Goal: Check status: Check status

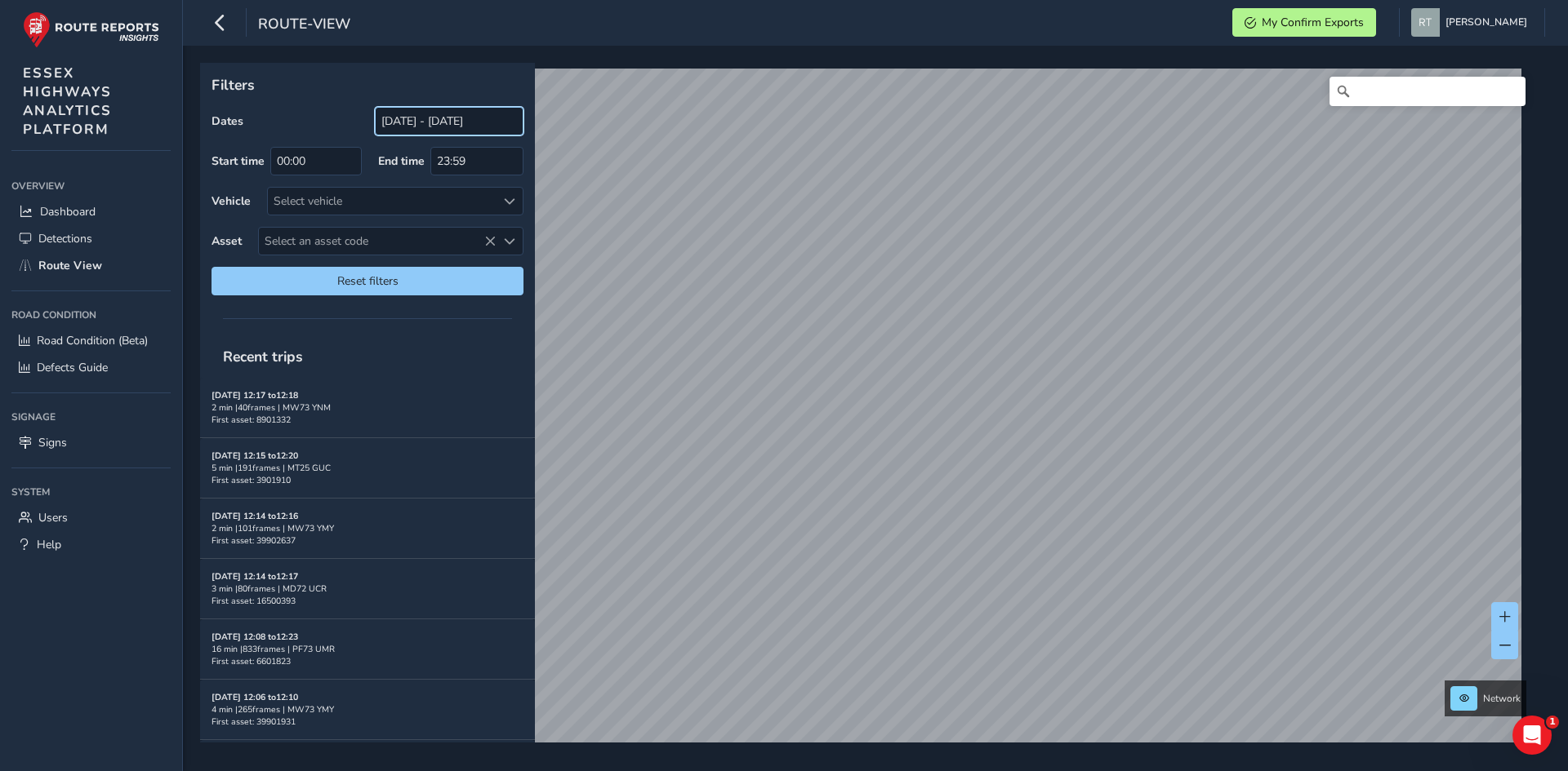
click at [417, 134] on input "[DATE] - [DATE]" at bounding box center [449, 121] width 148 height 29
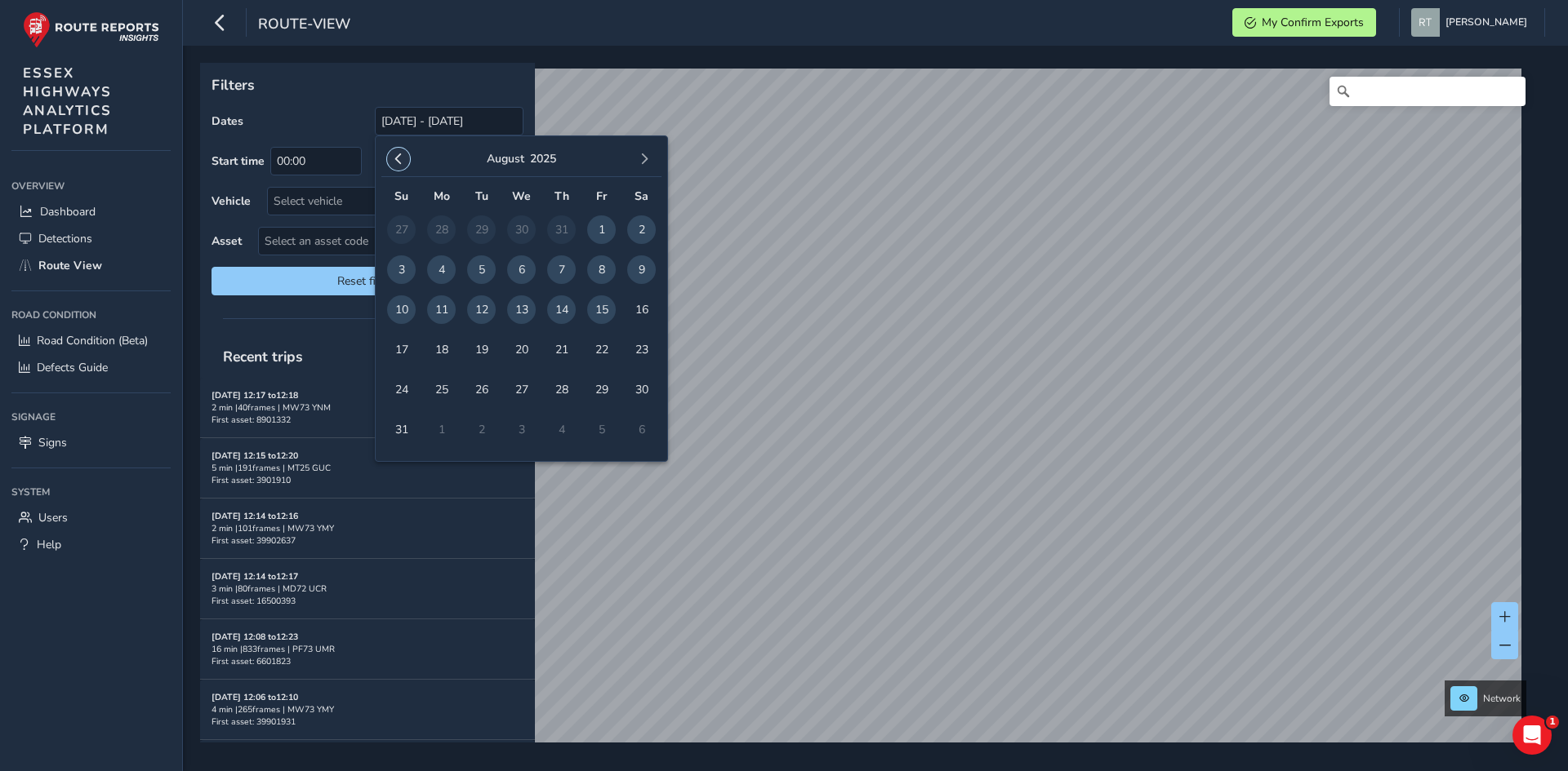
click at [402, 161] on span "button" at bounding box center [398, 159] width 11 height 11
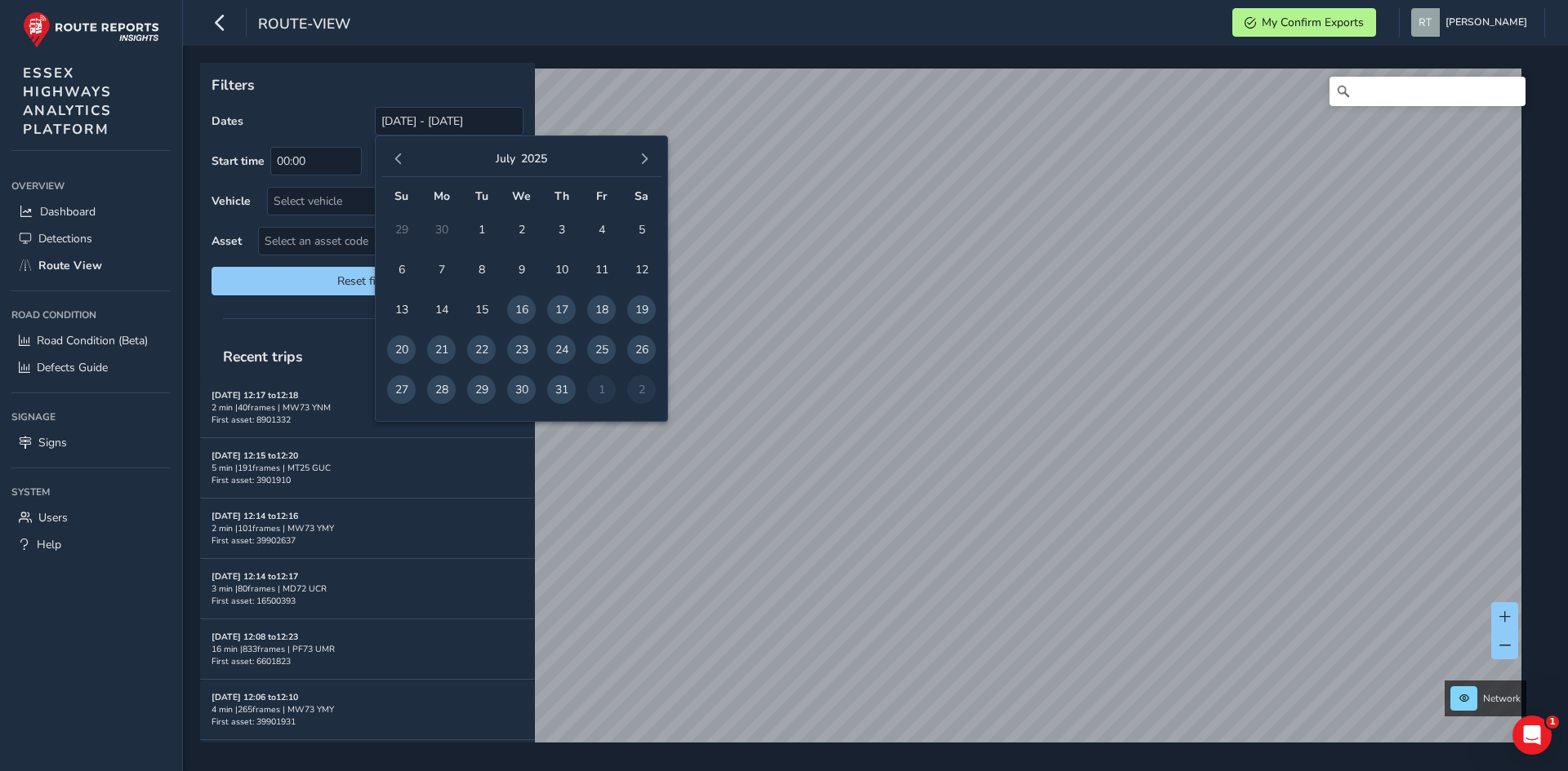
click at [402, 161] on span "button" at bounding box center [398, 159] width 11 height 11
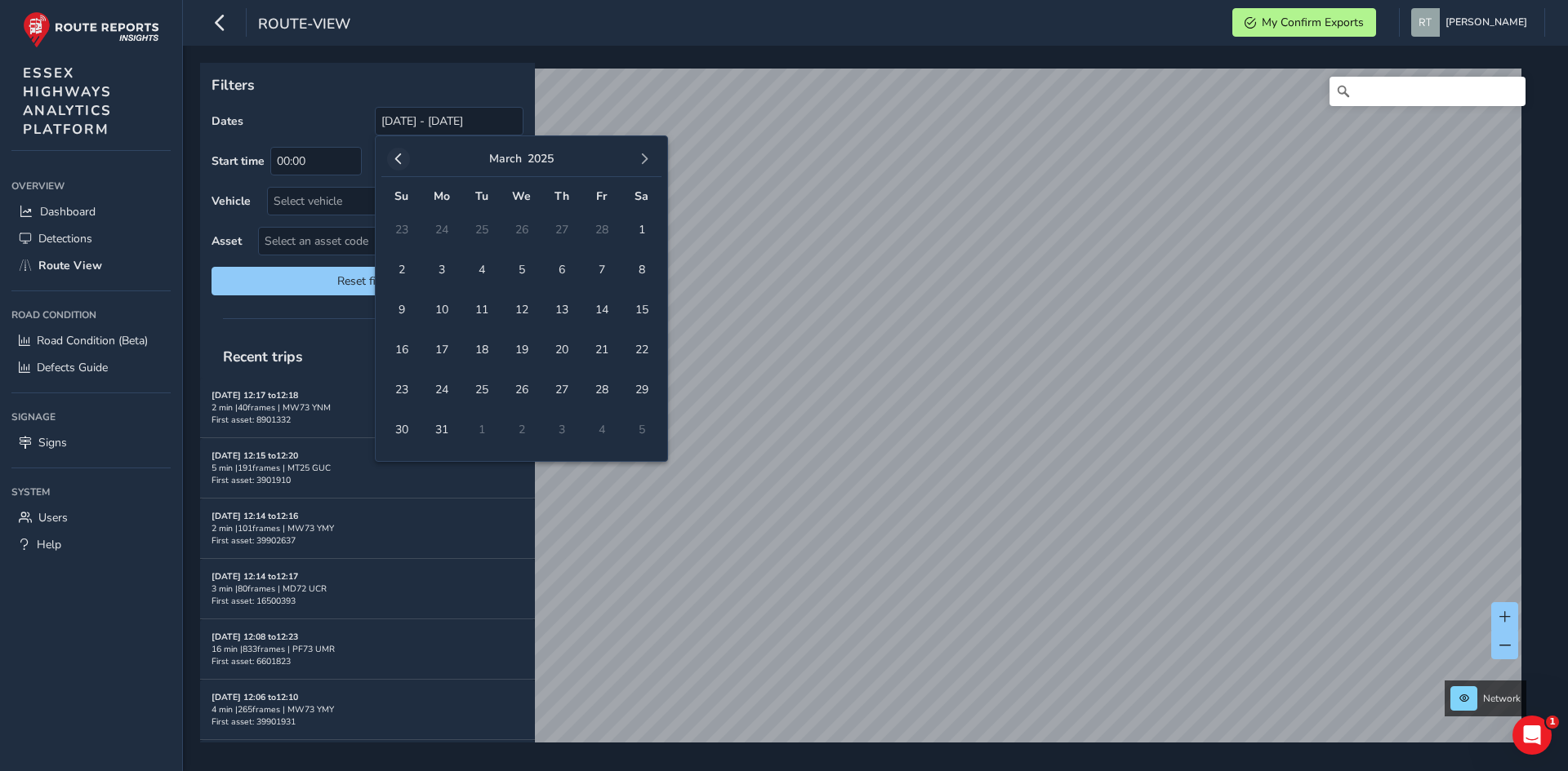
click at [402, 162] on span "button" at bounding box center [398, 159] width 11 height 11
click at [410, 234] on span "1" at bounding box center [401, 229] width 29 height 29
click at [640, 162] on span "button" at bounding box center [644, 159] width 11 height 11
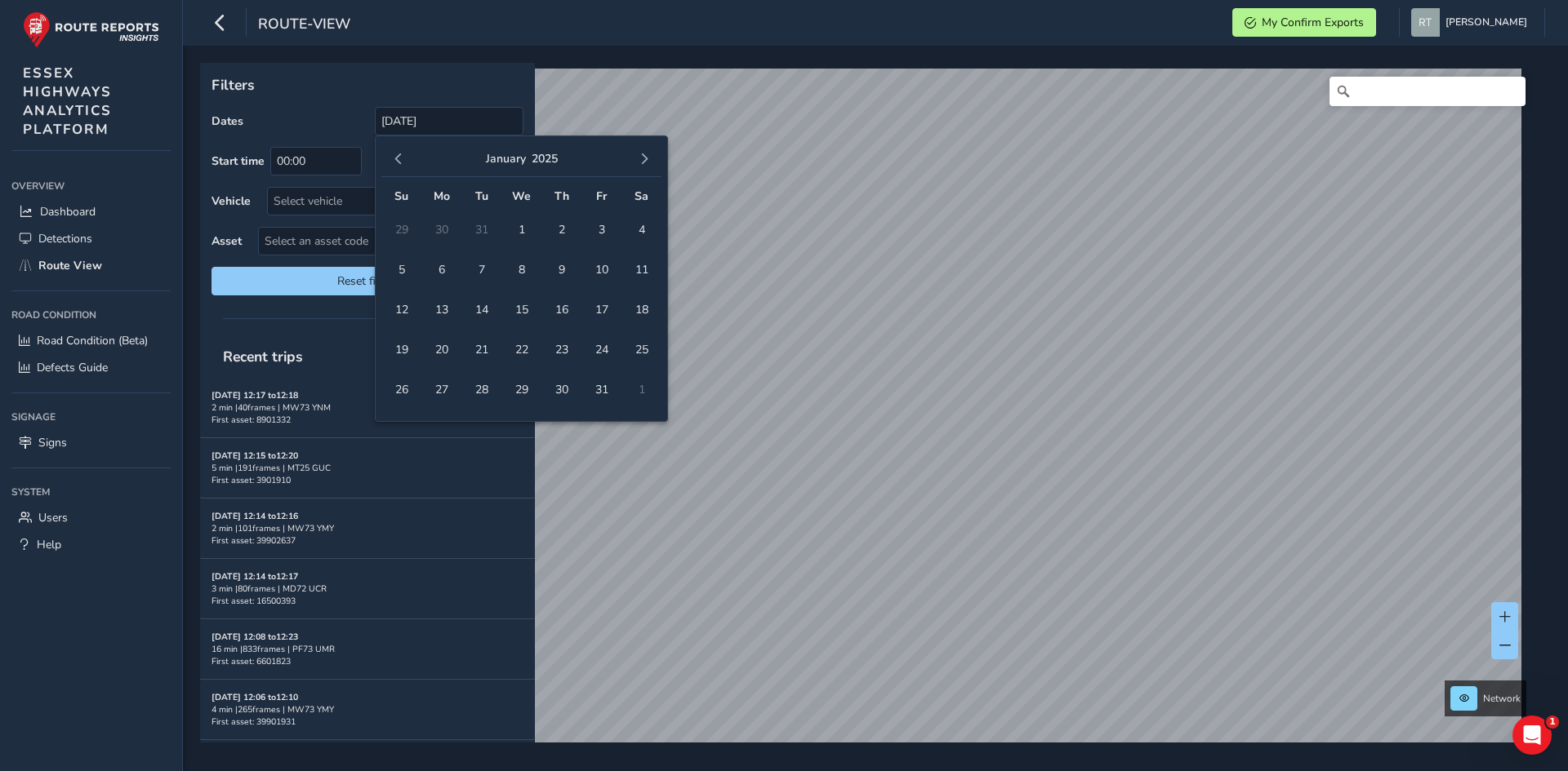
click at [640, 162] on span "button" at bounding box center [644, 159] width 11 height 11
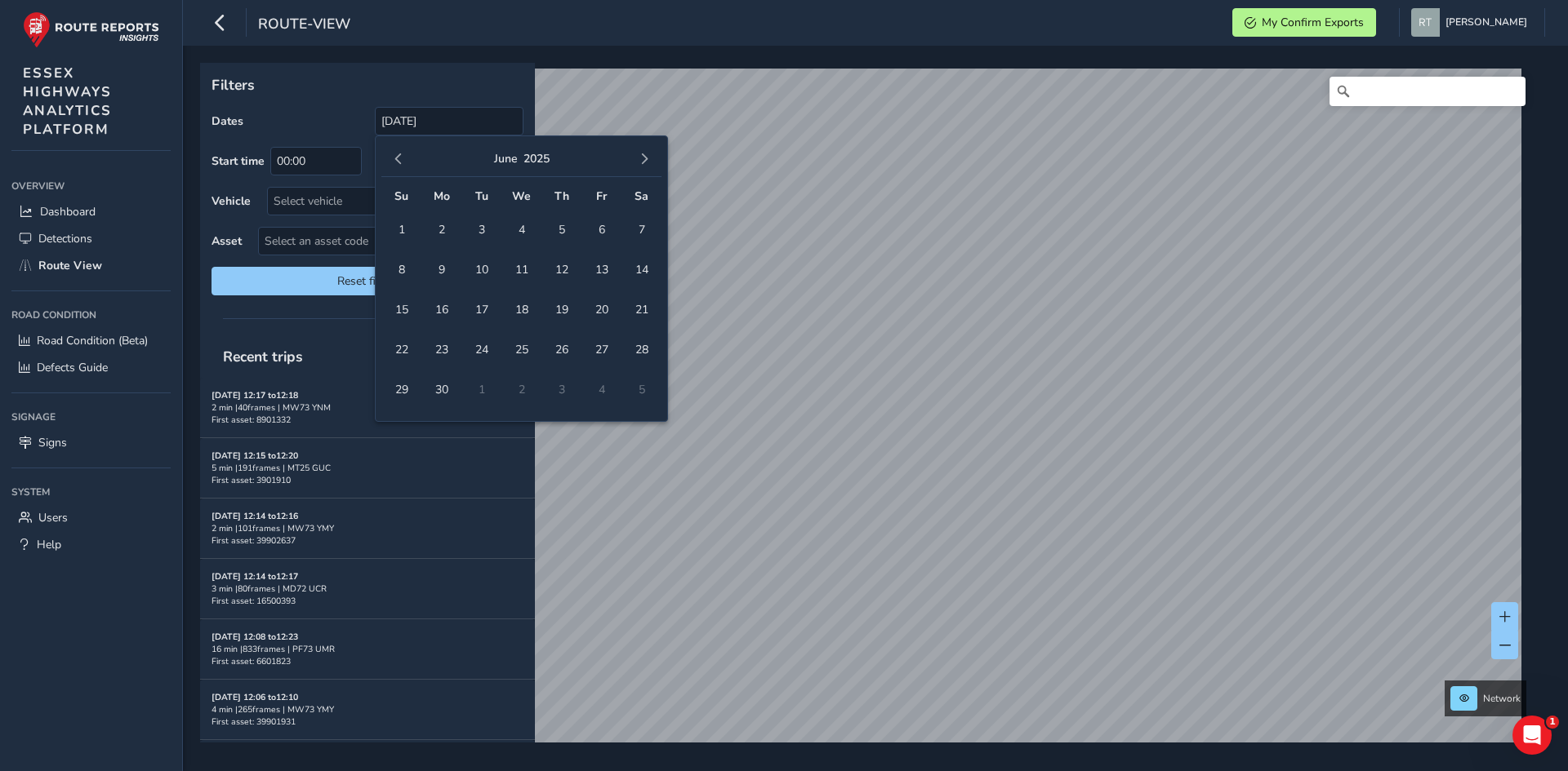
click at [640, 162] on span "button" at bounding box center [644, 159] width 11 height 11
click at [644, 276] on span "13" at bounding box center [641, 270] width 29 height 29
type input "[DATE] - [DATE]"
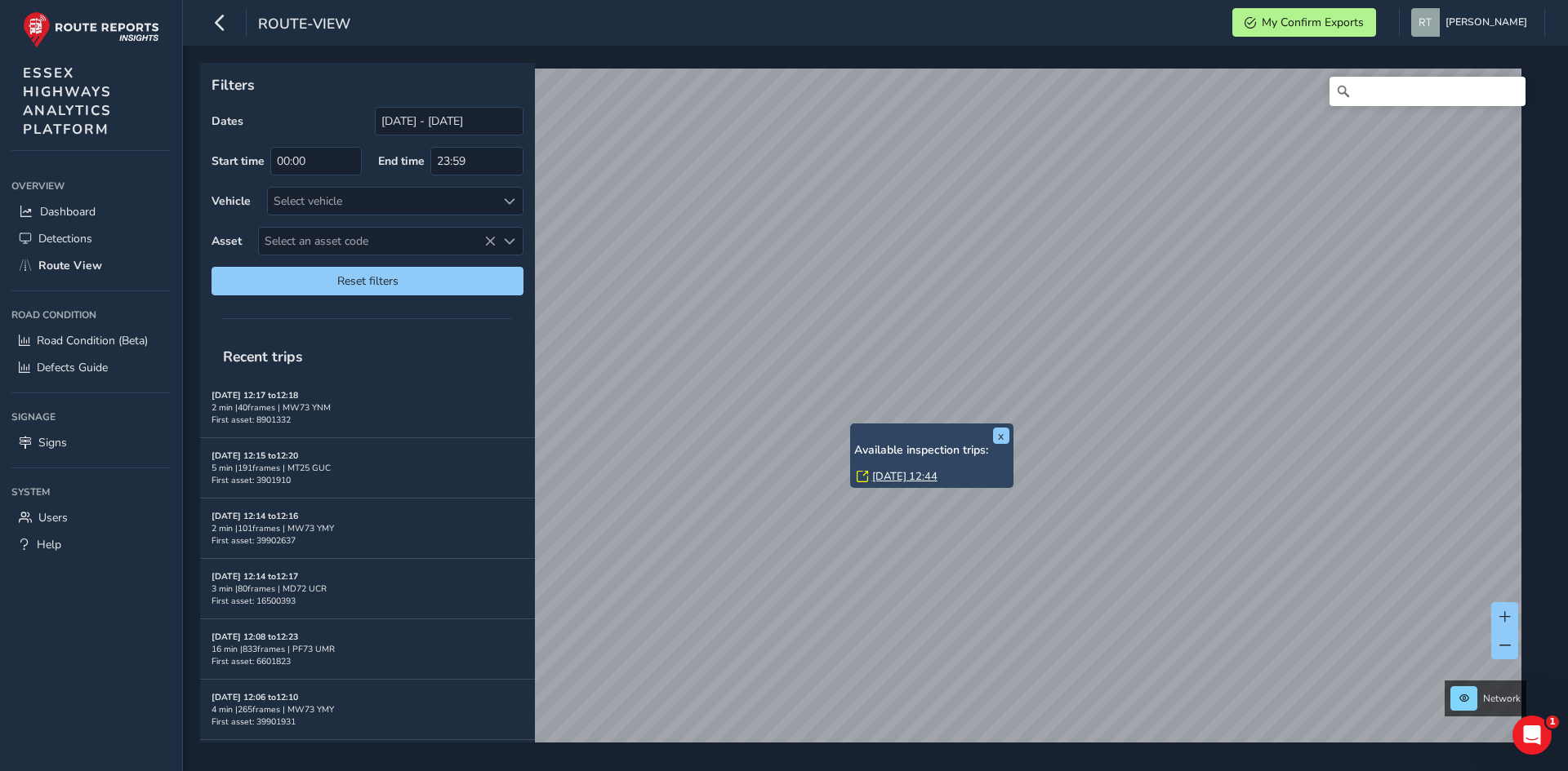
click at [906, 471] on link "[DATE] 12:44" at bounding box center [904, 476] width 65 height 15
